Goal: Transaction & Acquisition: Purchase product/service

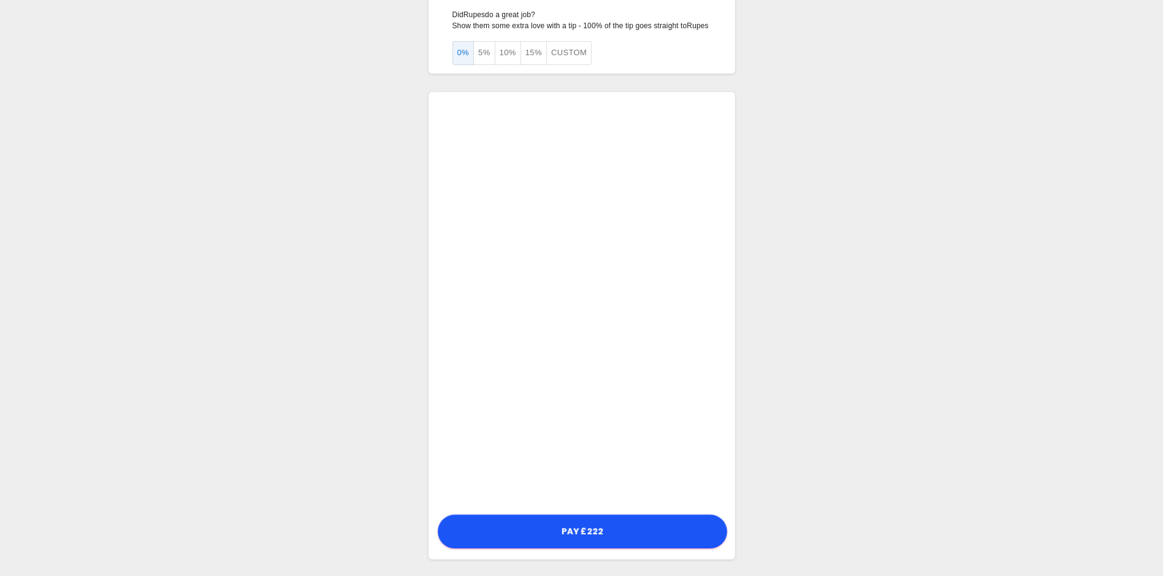
scroll to position [78, 0]
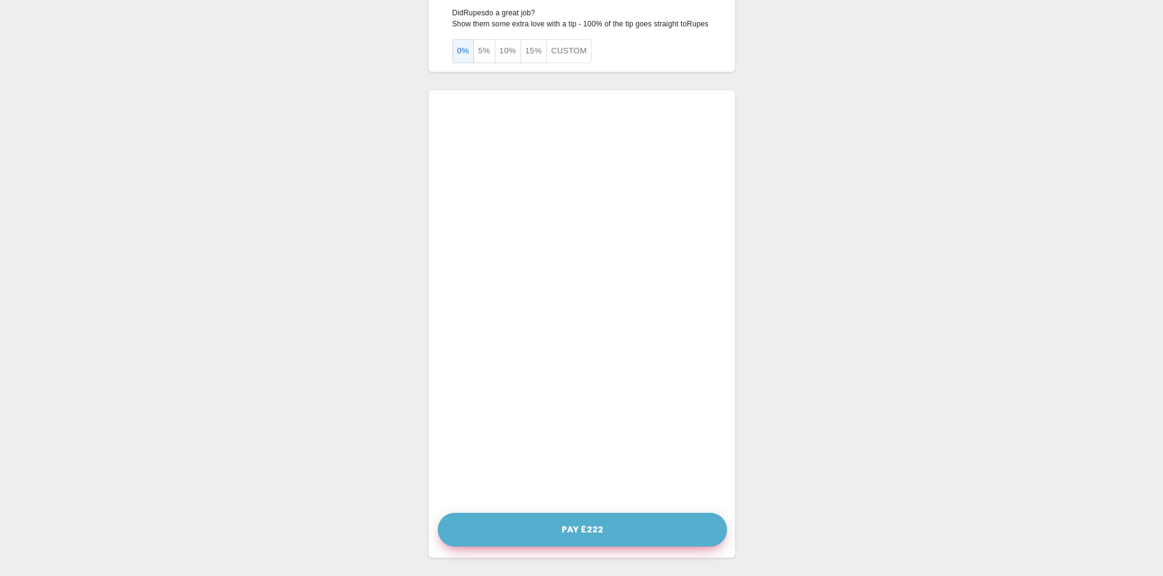
click at [587, 536] on button "Pay £222" at bounding box center [582, 530] width 289 height 34
